Goal: Transaction & Acquisition: Download file/media

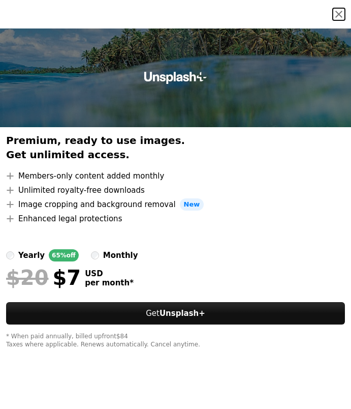
click at [336, 12] on button "An X shape" at bounding box center [339, 14] width 12 height 12
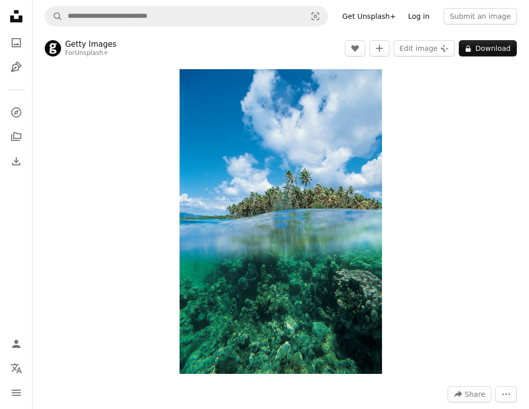
click at [351, 14] on link "Log in" at bounding box center [419, 16] width 34 height 16
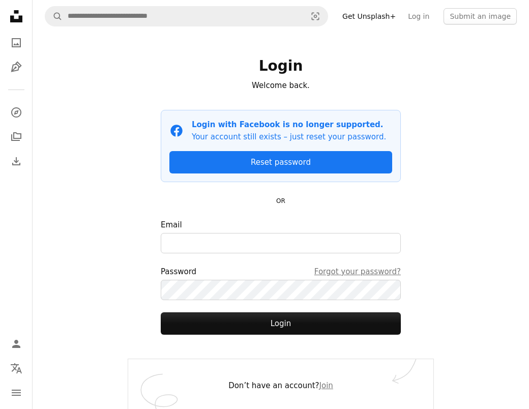
click at [17, 20] on icon at bounding box center [16, 16] width 12 height 12
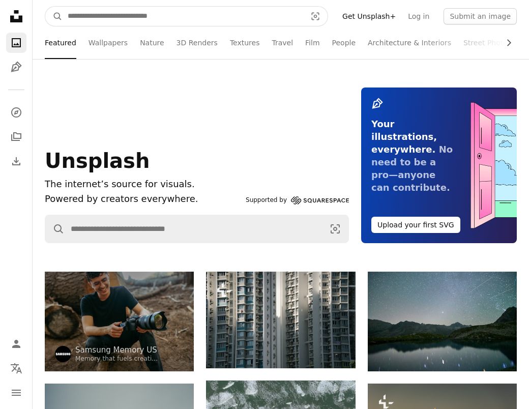
click at [117, 20] on input "Find visuals sitewide" at bounding box center [183, 16] width 240 height 19
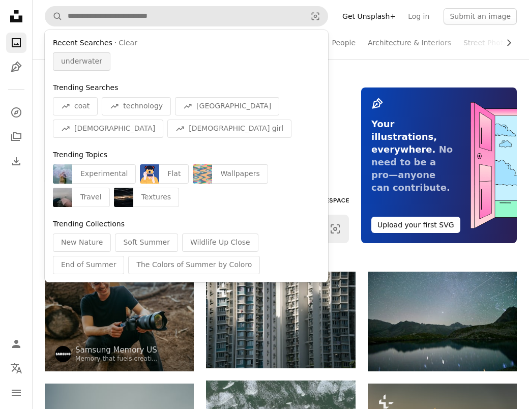
click at [77, 63] on span "underwater" at bounding box center [81, 61] width 41 height 10
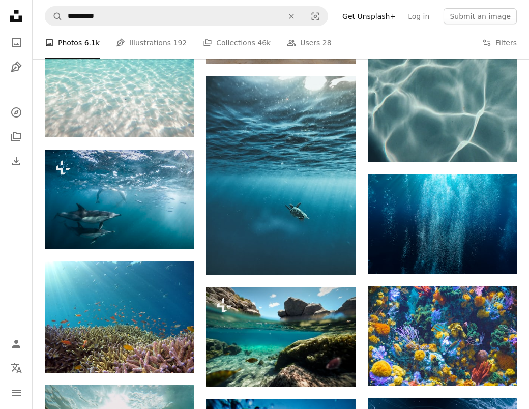
scroll to position [820, 0]
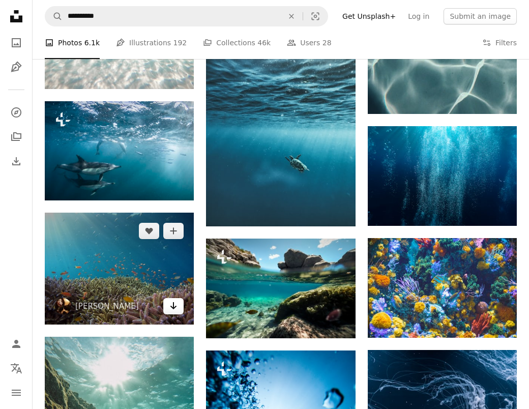
click at [173, 308] on icon "Arrow pointing down" at bounding box center [173, 305] width 8 height 12
